Goal: Task Accomplishment & Management: Use online tool/utility

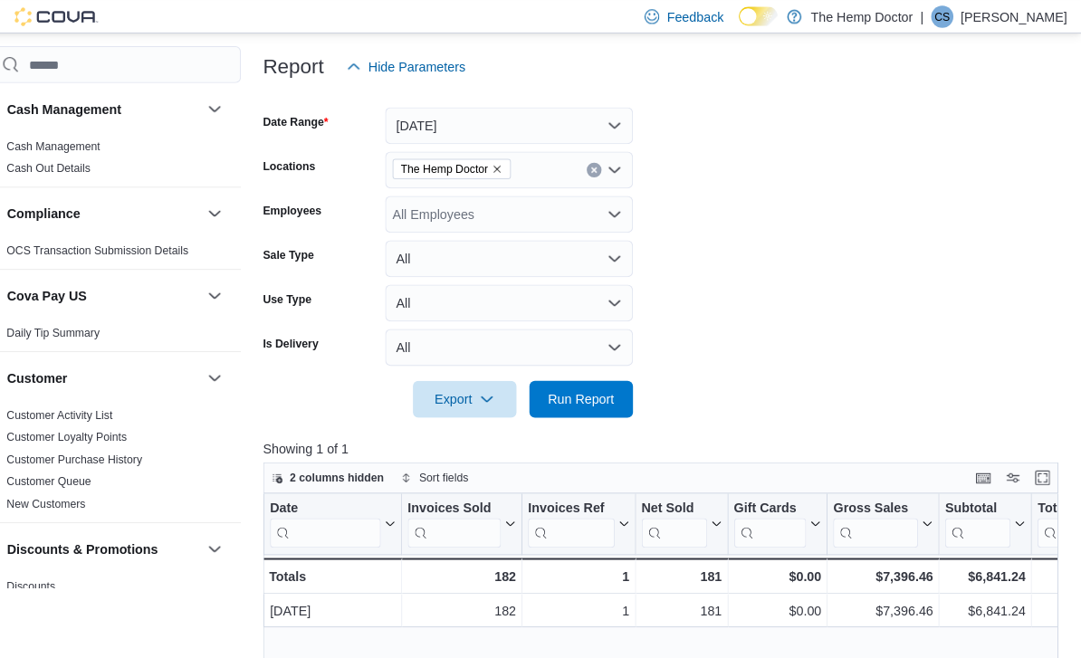
scroll to position [207, 0]
click at [617, 173] on icon "Open list of options" at bounding box center [624, 167] width 14 height 14
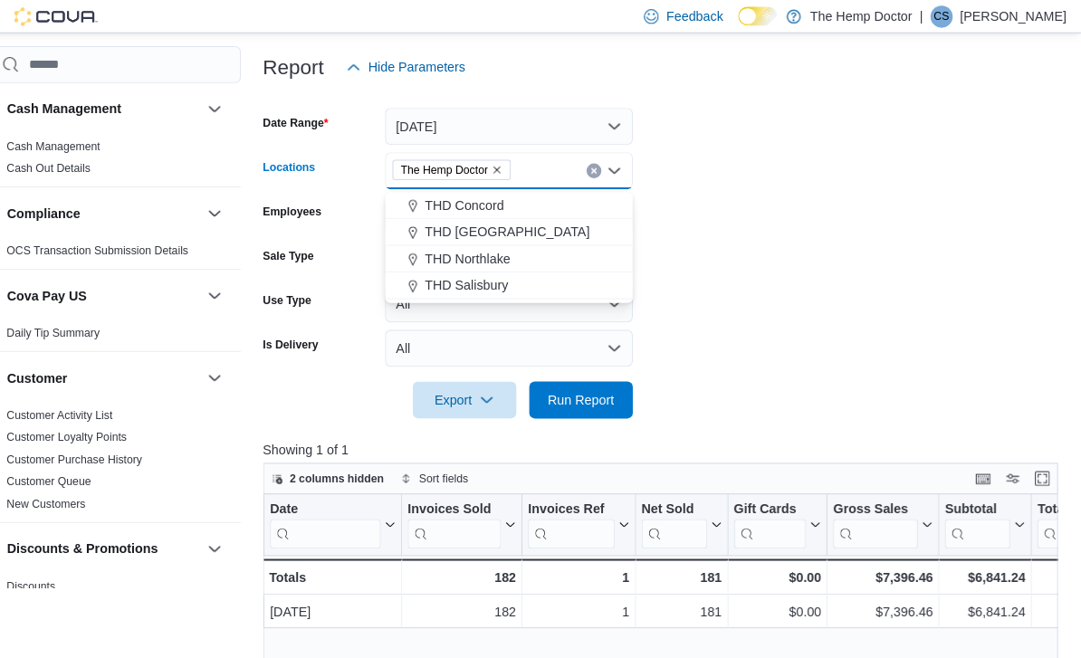
click at [510, 205] on div "THD Concord" at bounding box center [520, 201] width 221 height 18
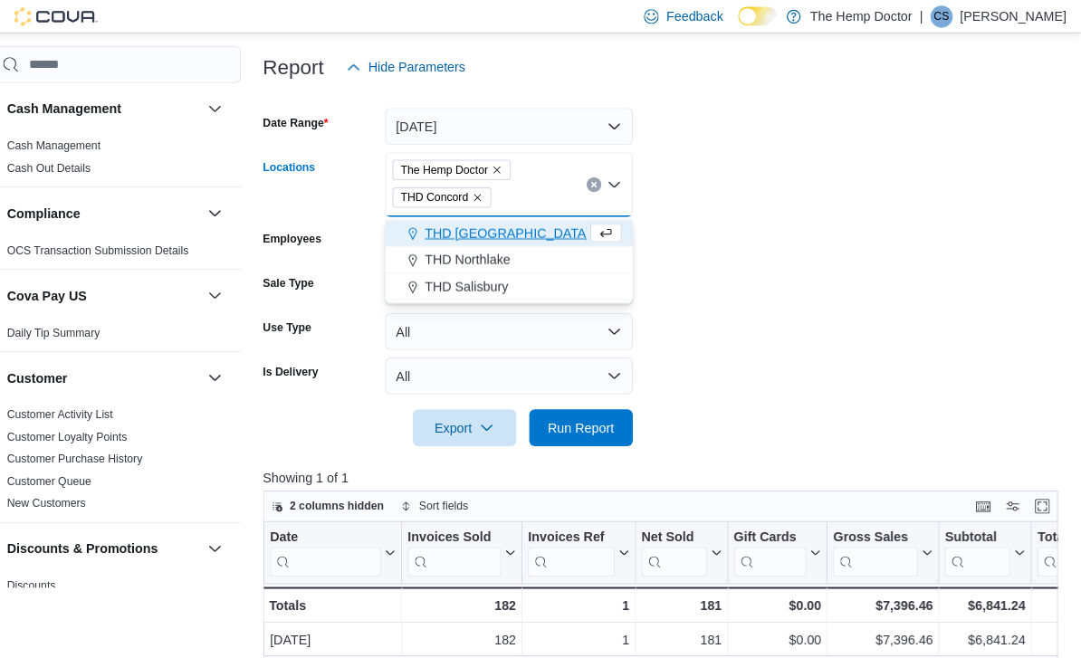
click at [504, 169] on icon "Remove The Hemp Doctor from selection in this group" at bounding box center [509, 166] width 11 height 11
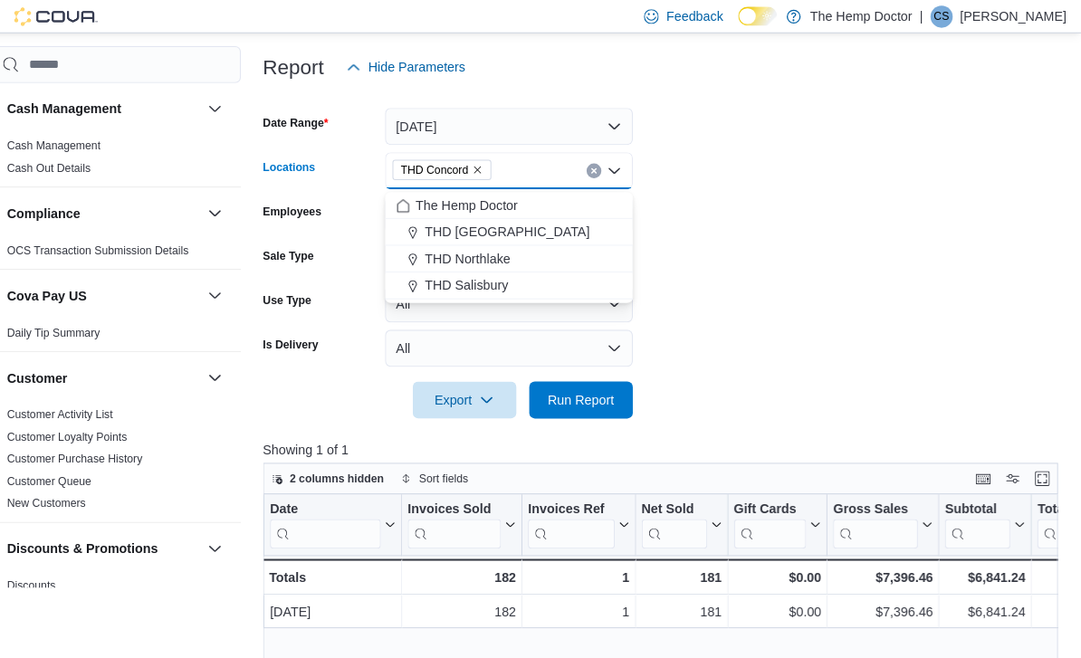
click at [783, 184] on form "Date Range Today Locations THD Concord Combo box. Selected. THD Concord. Press …" at bounding box center [673, 247] width 787 height 326
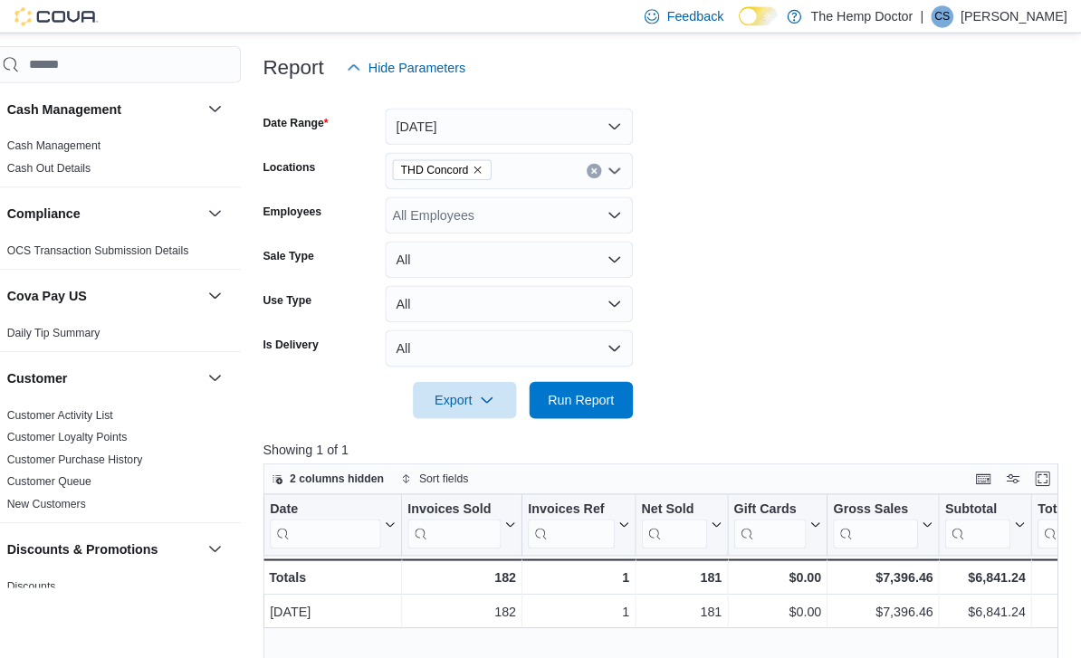
scroll to position [208, 0]
click at [575, 396] on span "Run Report" at bounding box center [591, 391] width 65 height 18
click at [612, 171] on div "THD Concord" at bounding box center [520, 167] width 243 height 36
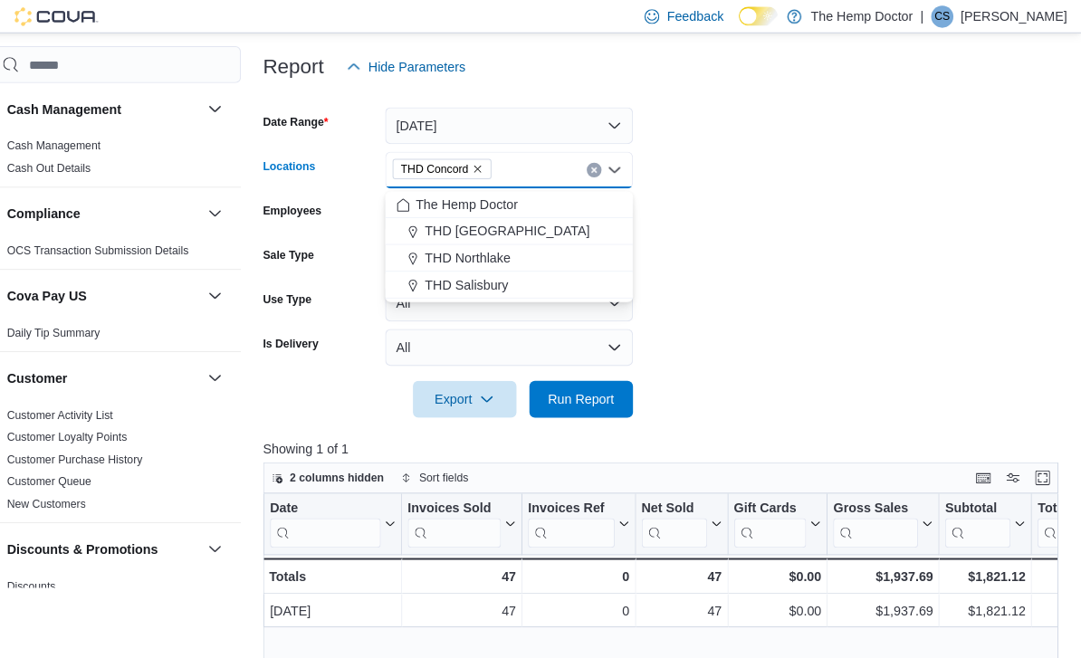
scroll to position [207, 0]
click at [522, 276] on div "THD Salisbury" at bounding box center [520, 280] width 221 height 18
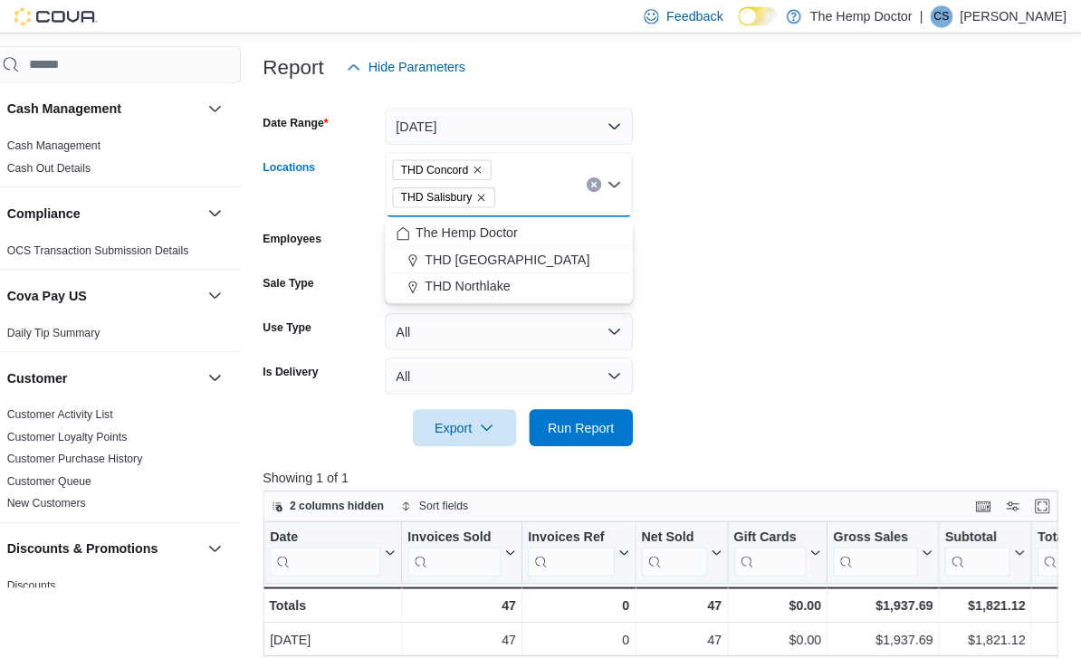
click at [479, 160] on span "THD Concord" at bounding box center [455, 167] width 97 height 20
click at [485, 168] on icon "Remove THD Concord from selection in this group" at bounding box center [490, 166] width 11 height 11
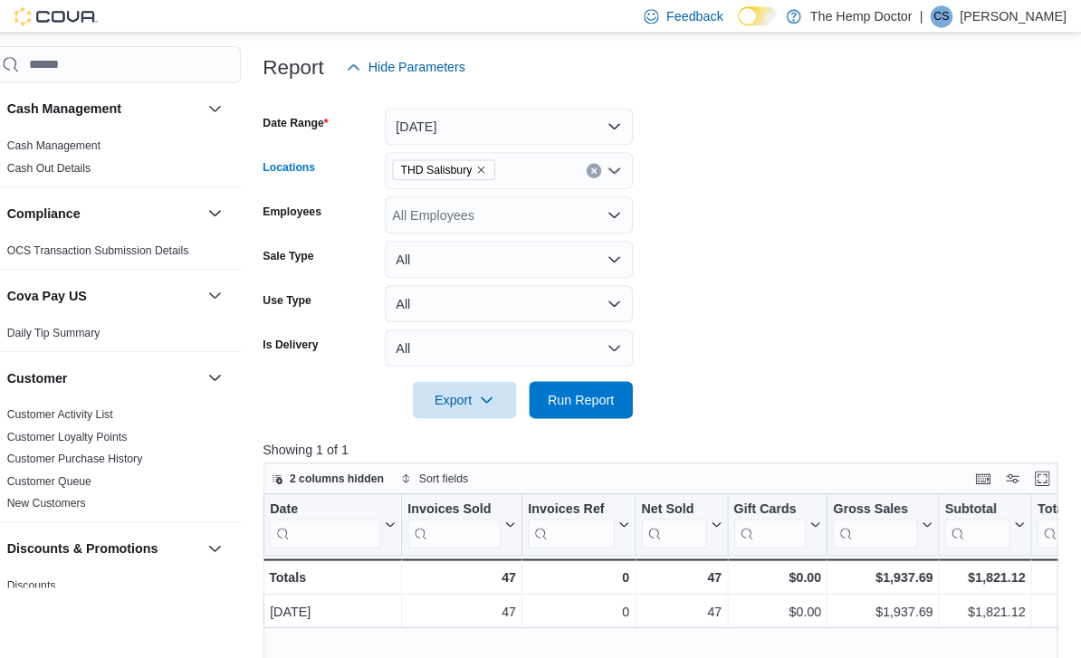
click at [735, 172] on form "Date Range Today Locations THD Salisbury Combo box. Selected. THD Salisbury. Pr…" at bounding box center [673, 247] width 787 height 326
click at [582, 391] on span "Run Report" at bounding box center [591, 391] width 65 height 18
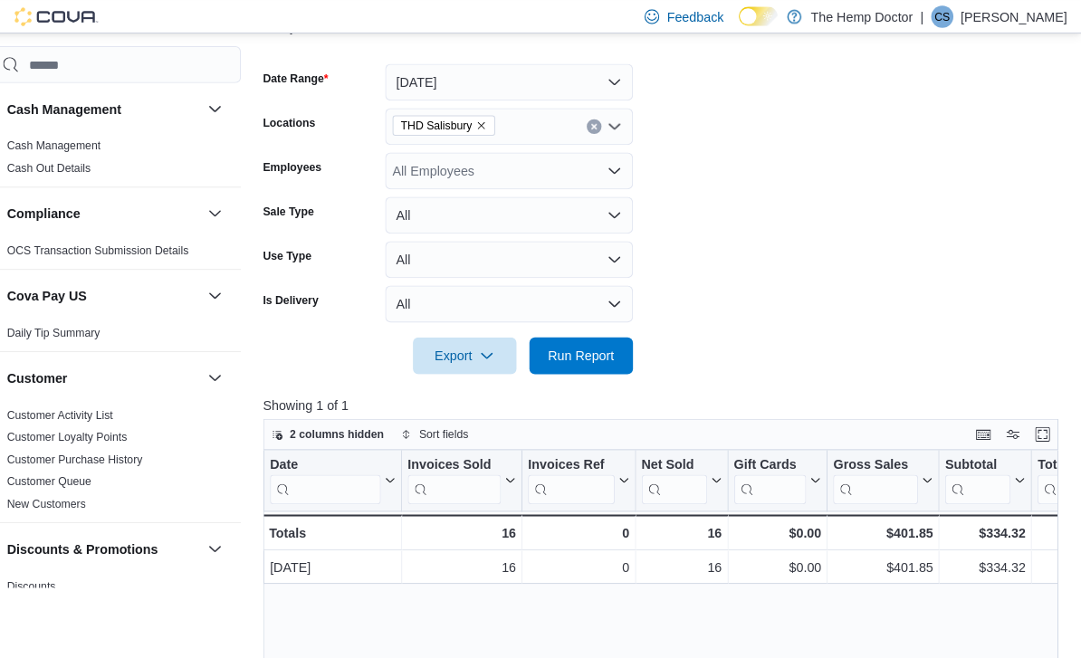
scroll to position [250, 0]
click at [617, 132] on icon "Open list of options" at bounding box center [624, 125] width 14 height 14
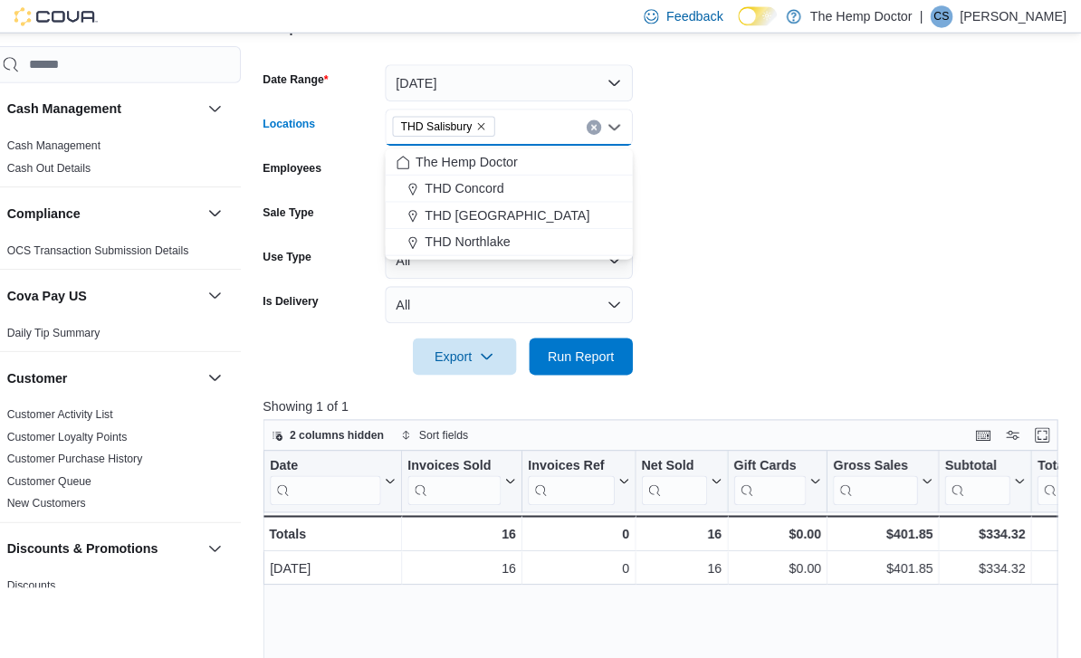
click at [512, 237] on div "THD Northlake" at bounding box center [520, 237] width 221 height 18
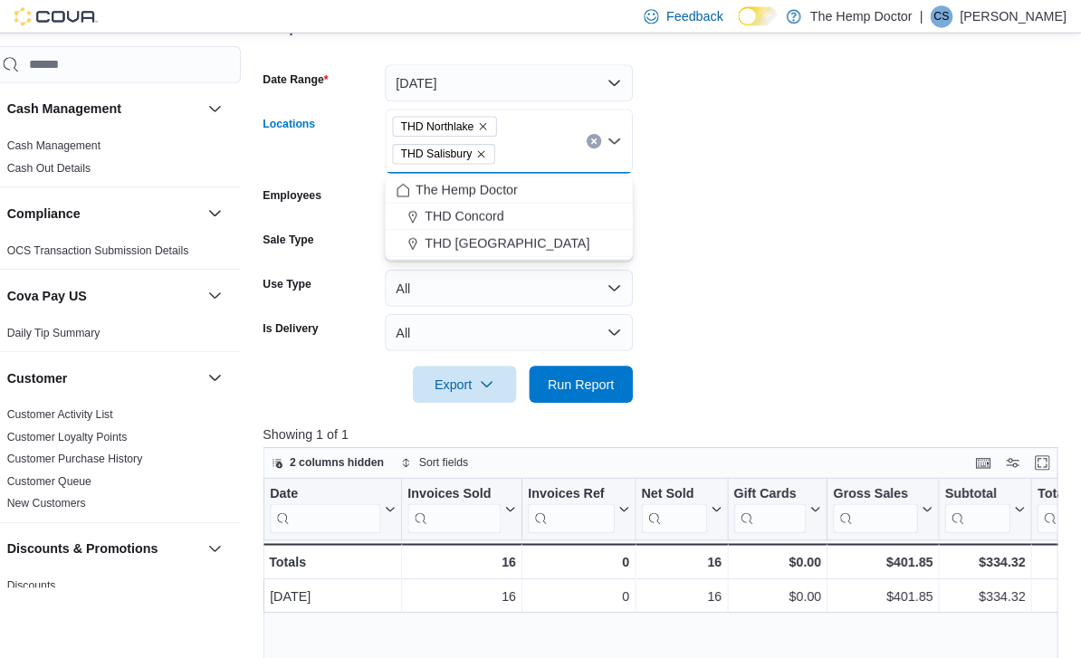
click at [488, 154] on icon "Remove THD Salisbury from selection in this group" at bounding box center [493, 151] width 11 height 11
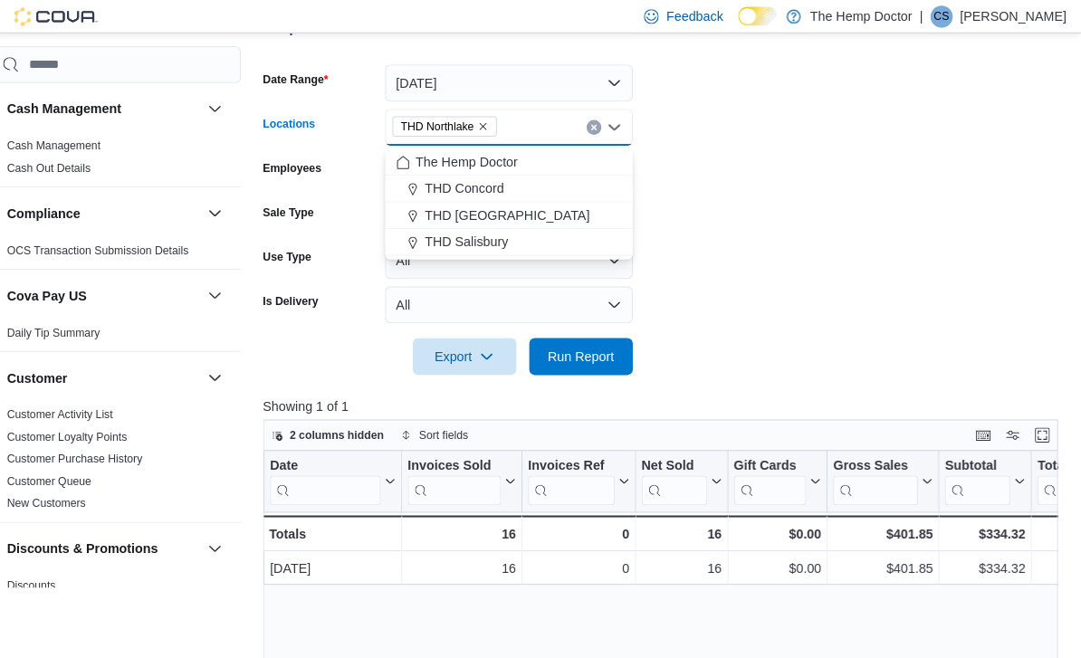
click at [721, 168] on form "Date Range Today Locations THD Northlake Combo box. Selected. THD Northlake. Pr…" at bounding box center [673, 205] width 787 height 326
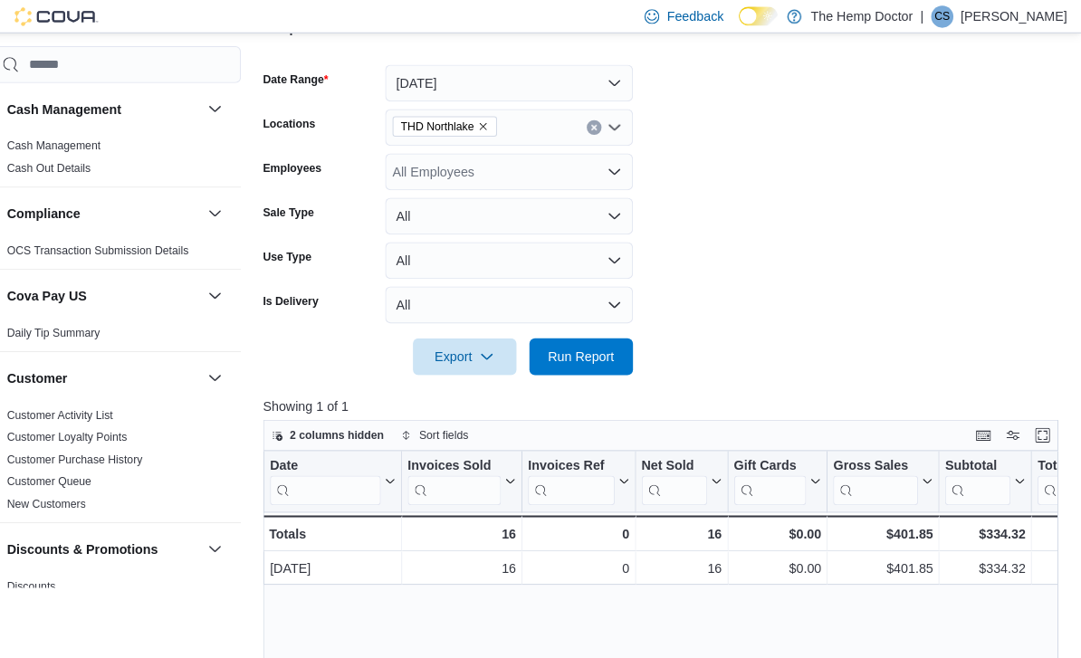
click at [591, 352] on span "Run Report" at bounding box center [591, 350] width 65 height 18
click at [610, 135] on div "THD Northlake" at bounding box center [520, 125] width 243 height 36
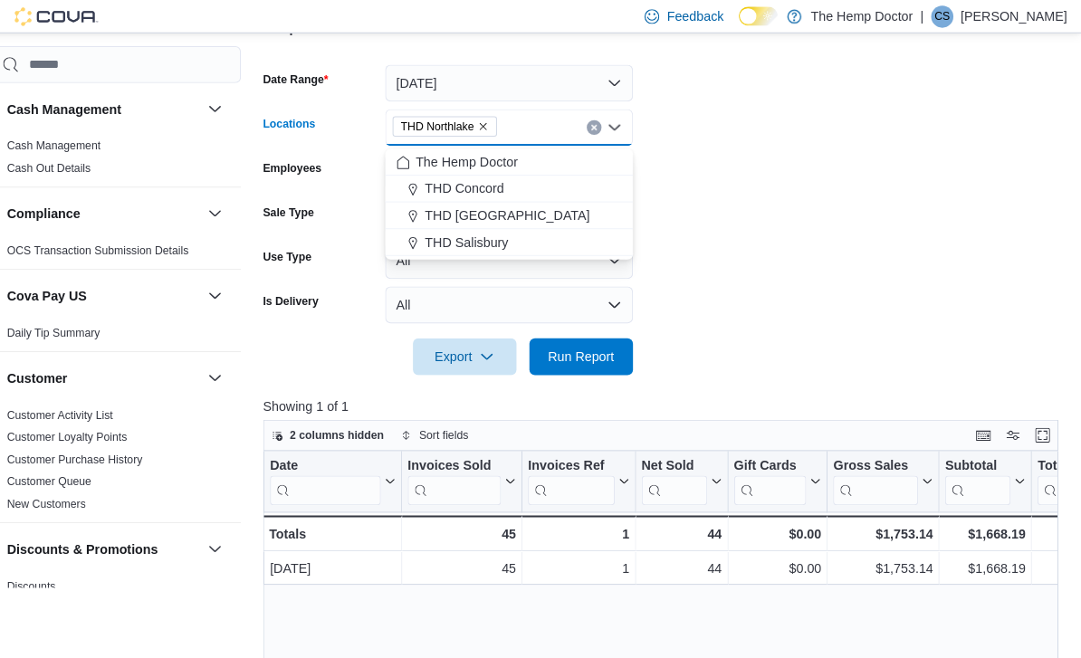
scroll to position [250, 0]
click at [518, 208] on div "THD Mooresville" at bounding box center [520, 211] width 221 height 18
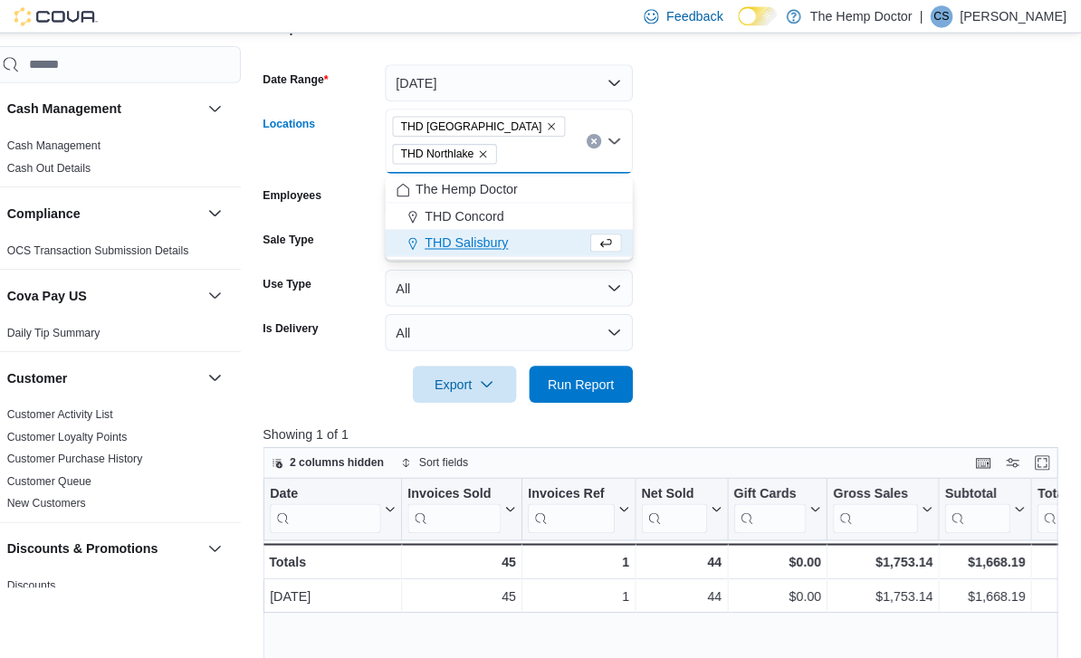
click at [490, 155] on icon "Remove THD Northlake from selection in this group" at bounding box center [495, 151] width 11 height 11
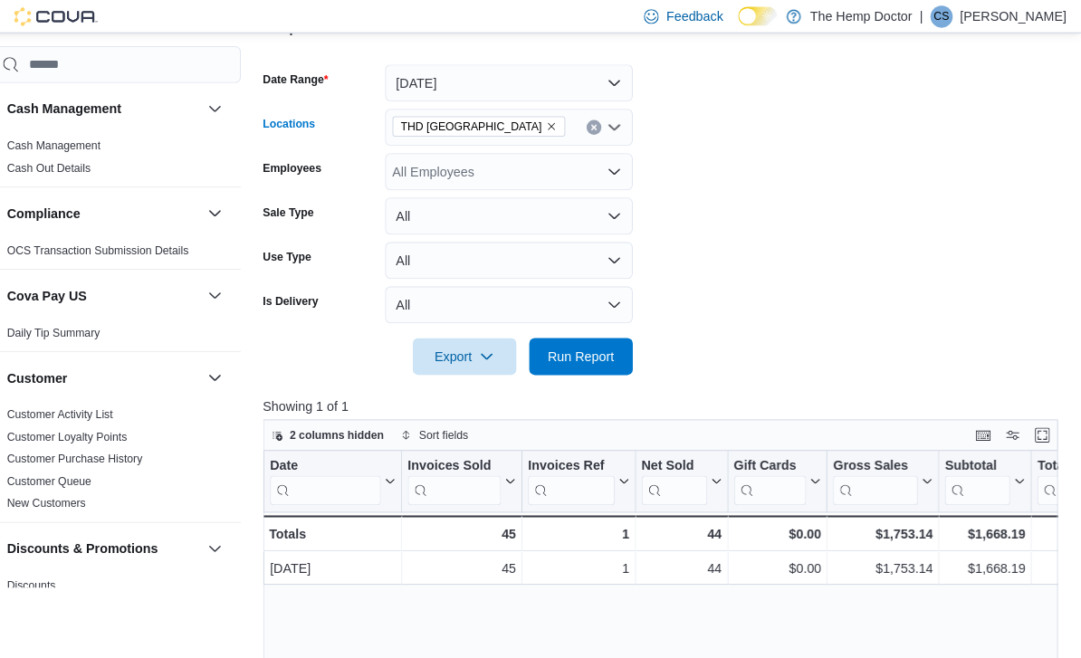
click at [707, 178] on form "Date Range Today Locations THD Mooresville Combo box. Selected. THD Mooresville…" at bounding box center [673, 205] width 787 height 326
click at [583, 351] on span "Run Report" at bounding box center [591, 350] width 65 height 18
